Goal: Information Seeking & Learning: Learn about a topic

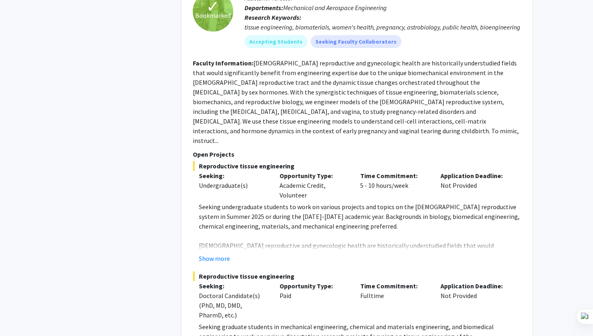
scroll to position [814, 0]
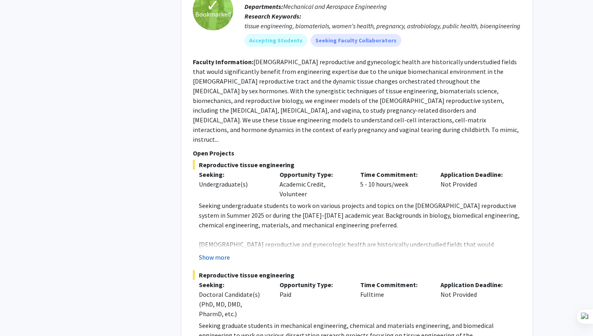
click at [210, 252] on button "Show more" at bounding box center [214, 257] width 31 height 10
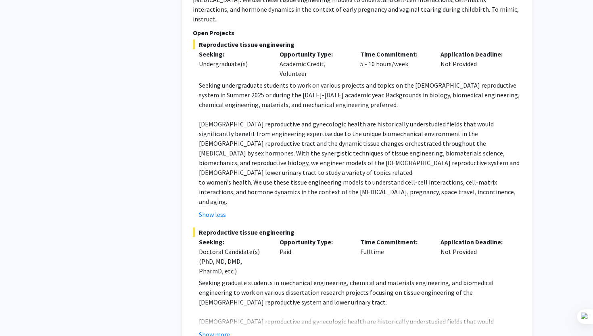
scroll to position [941, 0]
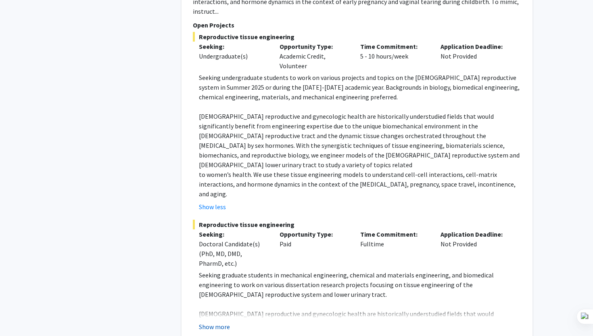
click at [226, 321] on button "Show more" at bounding box center [214, 326] width 31 height 10
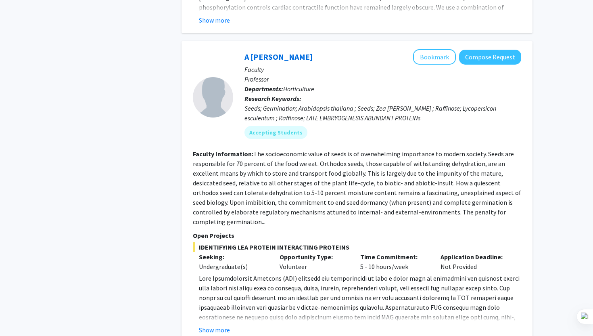
scroll to position [4376, 0]
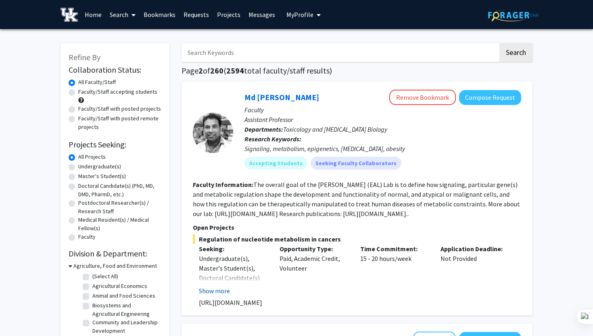
click at [219, 287] on button "Show more" at bounding box center [214, 291] width 31 height 10
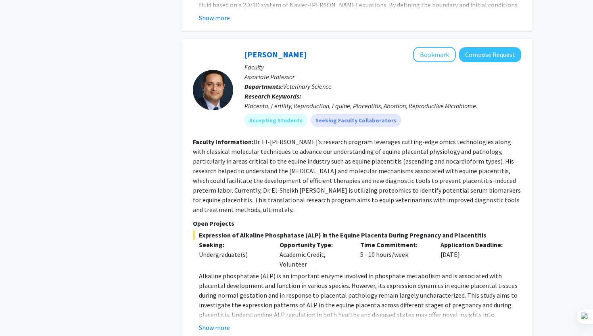
scroll to position [3320, 0]
click at [214, 323] on button "Show more" at bounding box center [214, 328] width 31 height 10
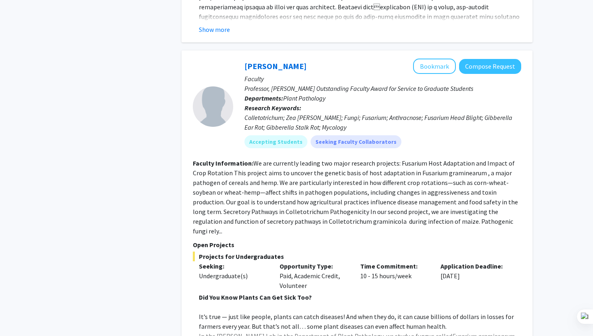
scroll to position [2078, 0]
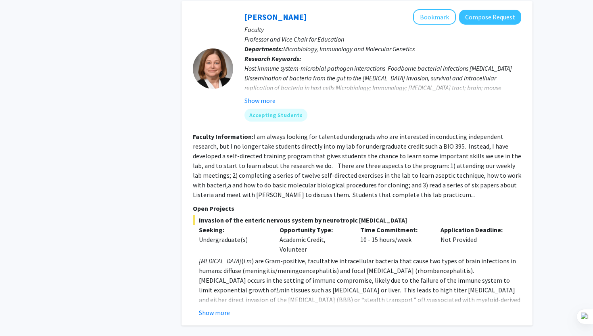
scroll to position [3385, 0]
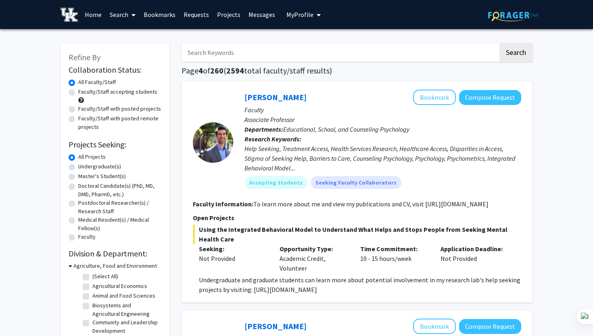
click at [78, 92] on label "Faculty/Staff accepting students" at bounding box center [117, 92] width 79 height 8
click at [78, 92] on input "Faculty/Staff accepting students" at bounding box center [80, 90] width 5 height 5
radio input "true"
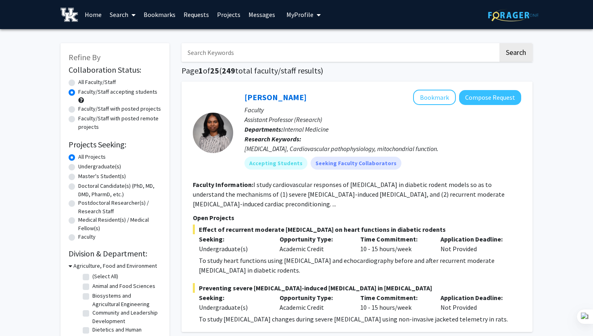
click at [78, 168] on label "Undergraduate(s)" at bounding box center [99, 166] width 43 height 8
click at [78, 167] on input "Undergraduate(s)" at bounding box center [80, 164] width 5 height 5
radio input "true"
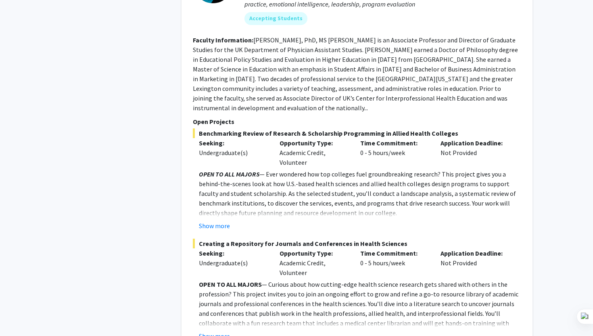
scroll to position [4094, 0]
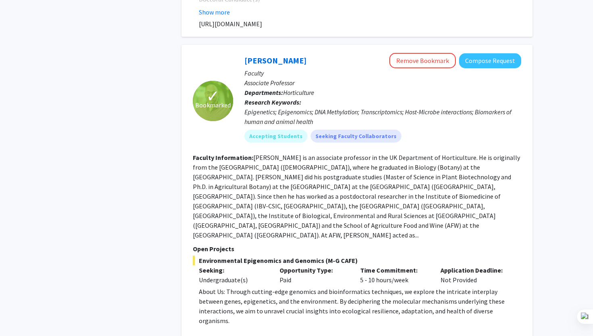
scroll to position [2749, 0]
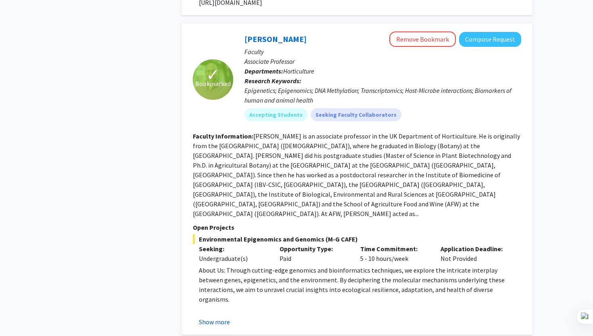
click at [229, 317] on button "Show more" at bounding box center [214, 322] width 31 height 10
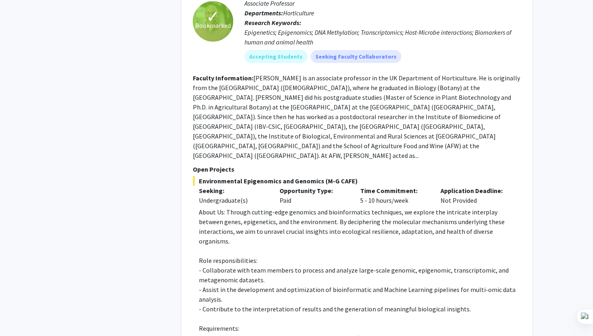
scroll to position [2924, 0]
